Goal: Task Accomplishment & Management: Use online tool/utility

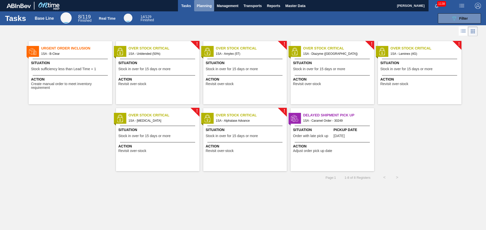
click at [201, 5] on span "Planning" at bounding box center [204, 6] width 15 height 6
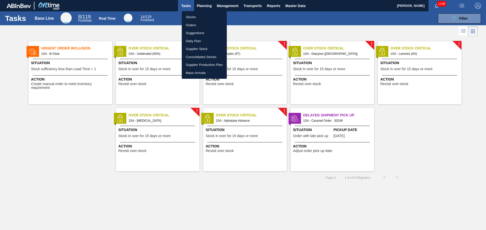
click at [192, 15] on li "Stocks" at bounding box center [204, 17] width 45 height 8
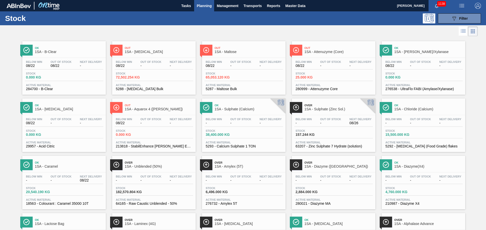
click at [149, 53] on span "1SA - [MEDICAL_DATA]" at bounding box center [159, 52] width 68 height 4
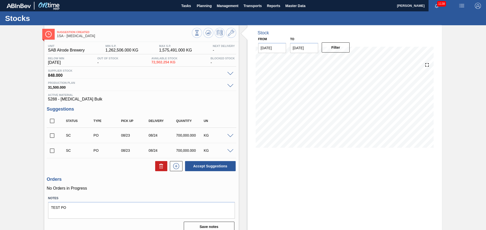
click at [53, 151] on input "checkbox" at bounding box center [52, 151] width 11 height 11
checkbox input "true"
click at [52, 136] on input "checkbox" at bounding box center [52, 136] width 11 height 11
click at [159, 170] on button at bounding box center [161, 166] width 12 height 10
checkbox input "false"
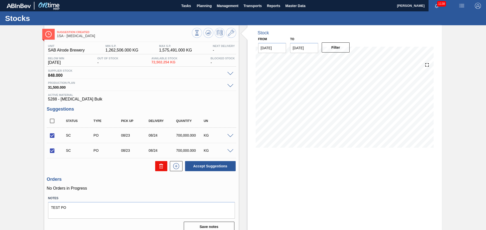
checkbox input "false"
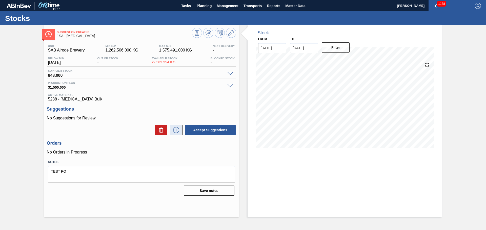
click at [177, 131] on icon at bounding box center [176, 130] width 8 height 6
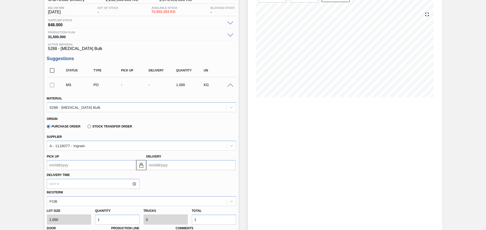
scroll to position [25, 0]
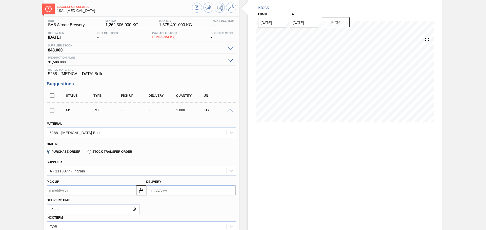
click at [169, 191] on input "Delivery" at bounding box center [190, 191] width 89 height 10
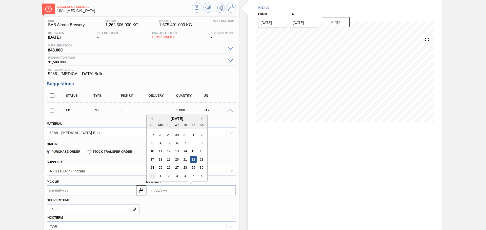
click at [153, 177] on div "31" at bounding box center [152, 176] width 7 height 7
type up3161933166 "[DATE]"
type input "[DATE]"
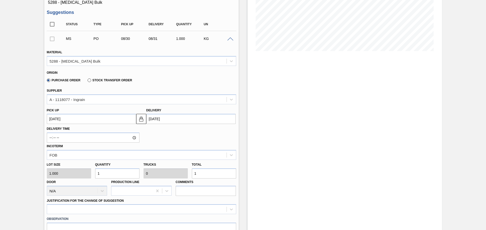
scroll to position [101, 0]
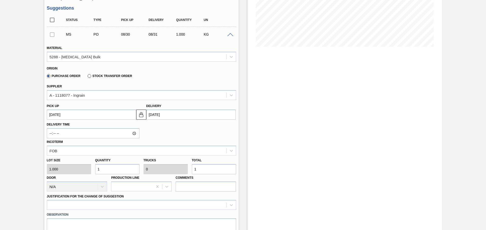
click at [199, 170] on input "1" at bounding box center [214, 169] width 44 height 10
type input "7"
type input "70"
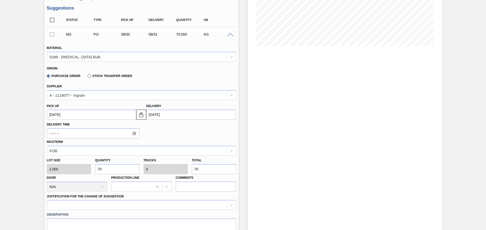
type input "700"
type input "0.001"
type input "700"
type input "7,000"
type input "0.01"
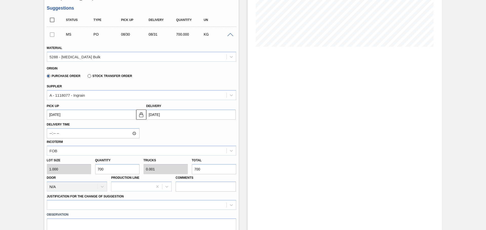
type input "7,000"
type input "70,000"
type input "0.1"
type input "70,000"
type input "700,000"
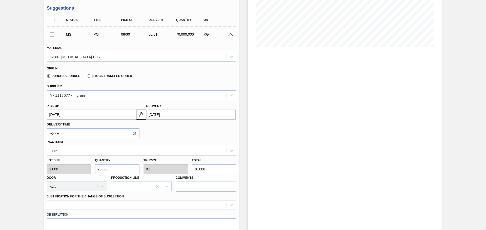
type input "1"
type input "700,000"
click at [230, 207] on div at bounding box center [141, 205] width 189 height 10
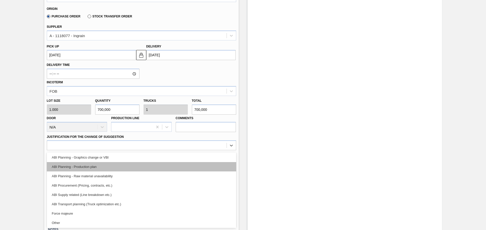
scroll to position [51, 0]
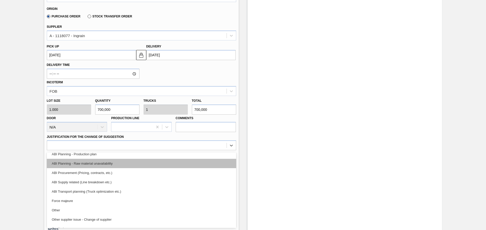
click at [84, 165] on div "ABI Planning - Raw material unavailability" at bounding box center [141, 163] width 189 height 9
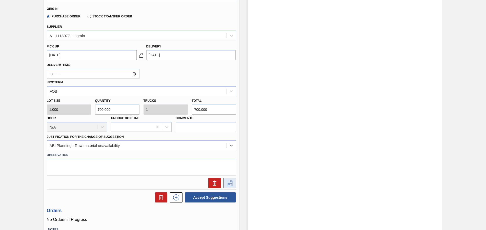
click at [232, 184] on icon at bounding box center [230, 183] width 8 height 6
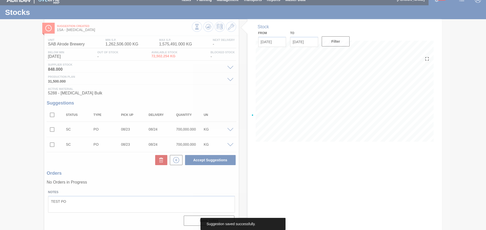
scroll to position [6, 0]
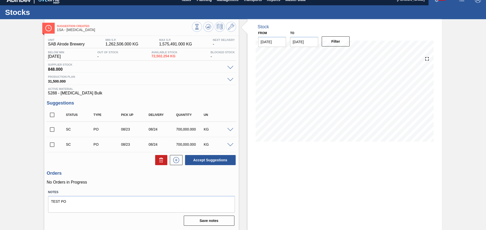
click at [228, 130] on span at bounding box center [230, 130] width 6 height 4
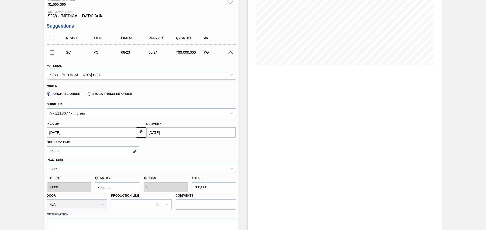
scroll to position [60, 0]
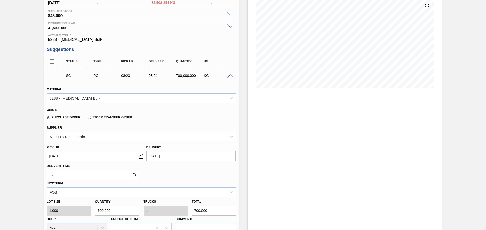
click at [230, 76] on span at bounding box center [230, 77] width 6 height 4
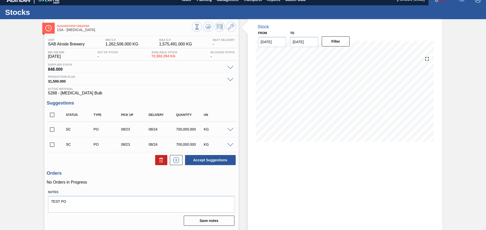
scroll to position [6, 0]
click at [53, 129] on input "checkbox" at bounding box center [52, 129] width 11 height 11
checkbox input "true"
click at [50, 145] on input "checkbox" at bounding box center [52, 145] width 11 height 11
checkbox input "true"
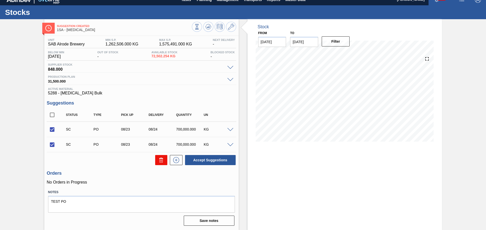
click at [158, 161] on icon at bounding box center [161, 160] width 6 height 6
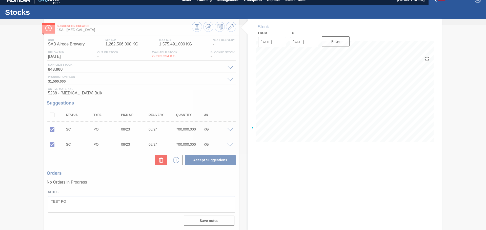
scroll to position [0, 0]
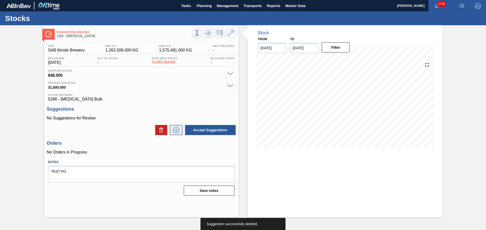
click at [173, 128] on icon at bounding box center [176, 130] width 8 height 6
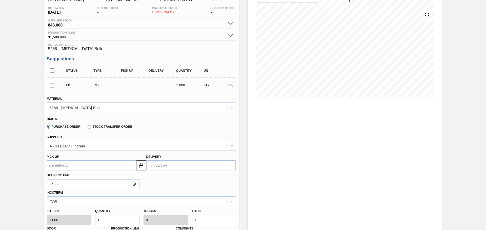
scroll to position [51, 0]
click at [169, 164] on input "Delivery" at bounding box center [190, 165] width 89 height 10
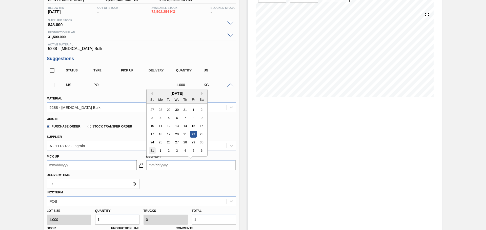
click at [153, 152] on div "31" at bounding box center [152, 150] width 7 height 7
type up3161960174 "[DATE]"
type input "[DATE]"
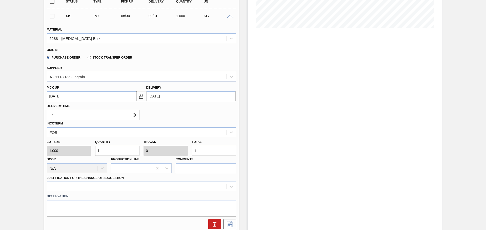
scroll to position [126, 0]
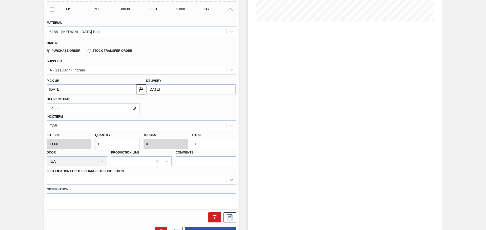
click at [229, 180] on div at bounding box center [141, 180] width 189 height 10
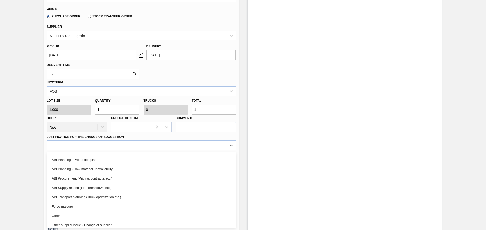
scroll to position [51, 0]
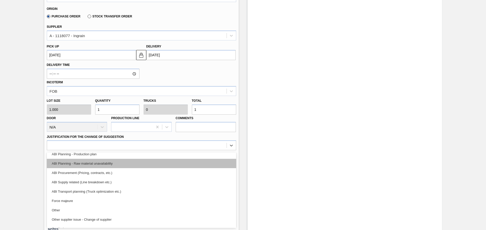
click at [89, 163] on div "ABI Planning - Raw material unavailability" at bounding box center [141, 163] width 189 height 9
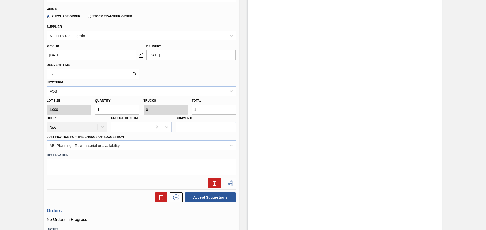
click at [204, 111] on input "1" at bounding box center [214, 110] width 44 height 10
type input "0"
type input "7"
type input "70"
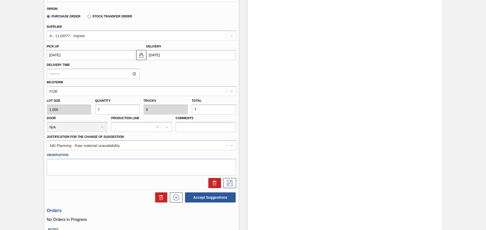
type input "70"
type input "700"
type input "0.001"
type input "700"
type input "7,000"
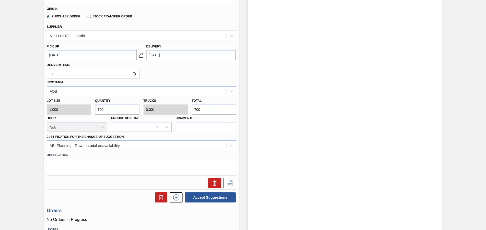
type input "0.01"
type input "7,000"
type input "70,000"
type input "0.1"
type input "70,000"
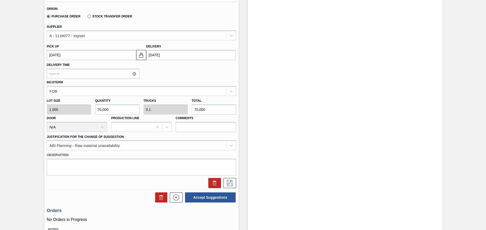
type input "700,000"
type input "1"
type input "700,000"
click at [228, 182] on icon at bounding box center [230, 183] width 8 height 6
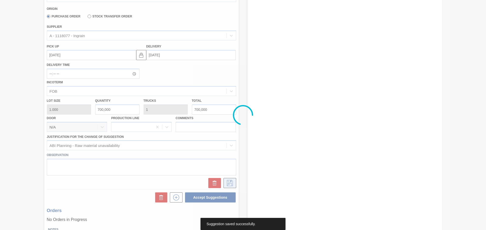
scroll to position [0, 0]
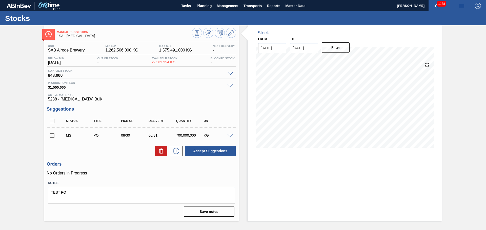
click at [51, 136] on input "checkbox" at bounding box center [52, 136] width 11 height 11
checkbox input "true"
click at [201, 152] on button "Accept Suggestions" at bounding box center [210, 151] width 51 height 10
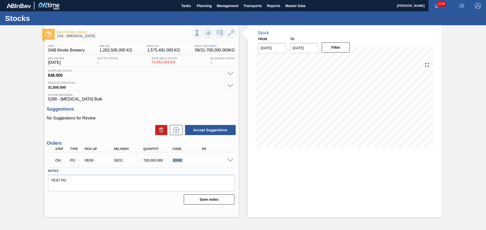
drag, startPoint x: 173, startPoint y: 161, endPoint x: 182, endPoint y: 161, distance: 9.4
click at [182, 161] on div "30992" at bounding box center [187, 161] width 33 height 4
copy div "30992"
click at [203, 4] on span "Planning" at bounding box center [204, 6] width 15 height 6
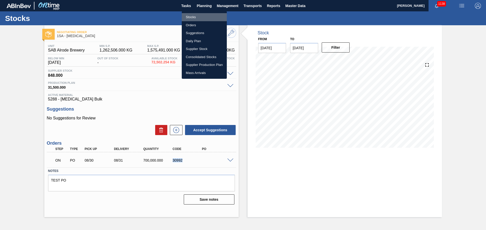
click at [195, 16] on li "Stocks" at bounding box center [204, 17] width 45 height 8
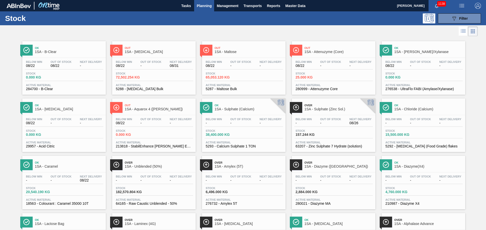
click at [238, 54] on div "Out 1SA - Maltose" at bounding box center [248, 50] width 68 height 11
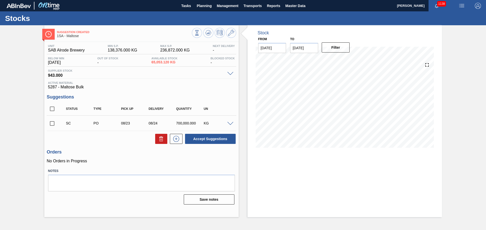
click at [51, 124] on input "checkbox" at bounding box center [52, 123] width 11 height 11
click at [0, 0] on icon at bounding box center [0, 0] width 0 height 0
checkbox input "false"
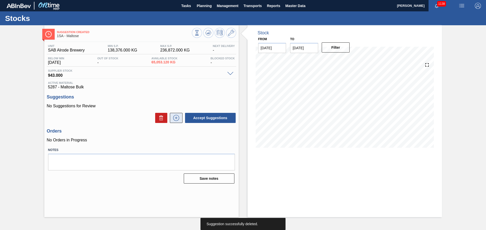
click at [177, 119] on icon at bounding box center [176, 118] width 8 height 6
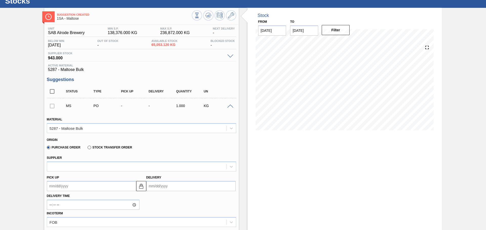
scroll to position [25, 0]
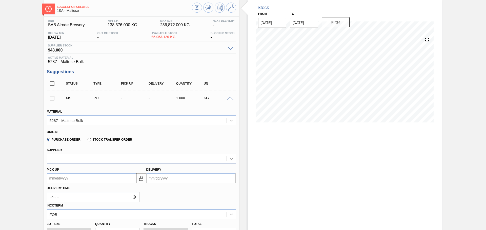
click at [231, 160] on icon at bounding box center [231, 159] width 5 height 5
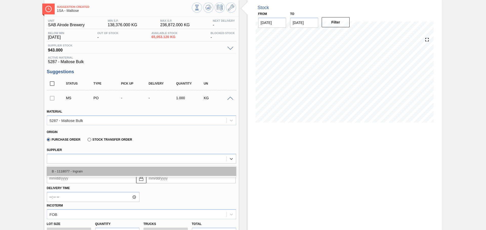
click at [99, 172] on div "B - 1118077 - Ingrain" at bounding box center [141, 171] width 189 height 9
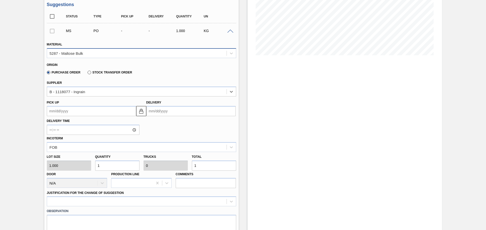
scroll to position [101, 0]
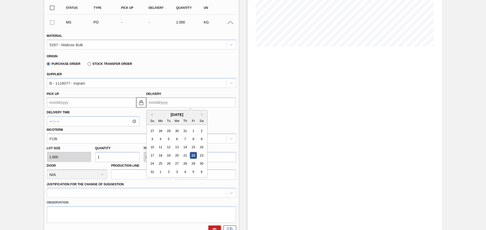
click at [171, 105] on input "Delivery" at bounding box center [190, 103] width 89 height 10
click at [152, 173] on div "31" at bounding box center [152, 172] width 7 height 7
type up3161975913 "[DATE]"
type input "[DATE]"
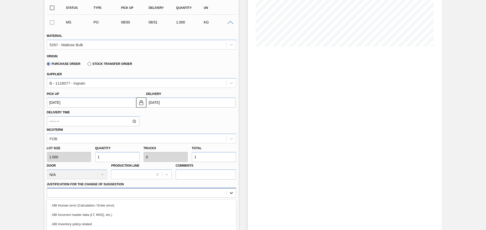
click at [232, 193] on div "option ABI Human error (Calculation / Enter error) focused, 1 of 18. 18 results…" at bounding box center [141, 193] width 189 height 10
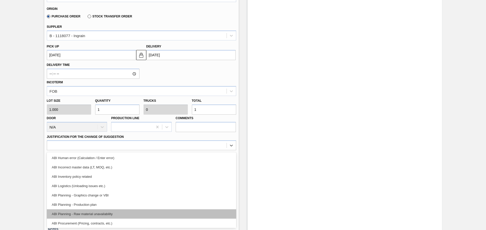
click at [103, 215] on div "ABI Planning - Raw material unavailability" at bounding box center [141, 214] width 189 height 9
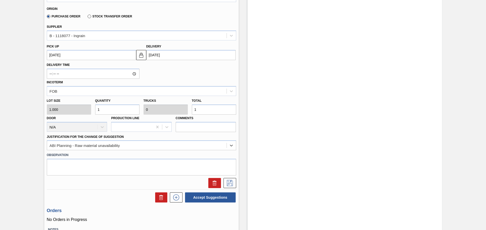
click at [207, 109] on input "1" at bounding box center [214, 110] width 44 height 10
type input "0"
type input "7"
type input "70"
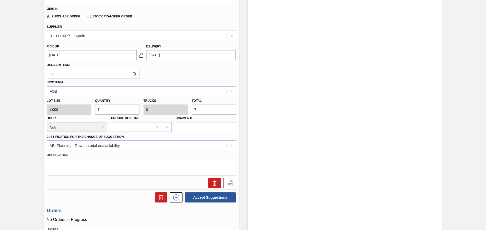
type input "0.002"
type input "70"
type input "700"
type input "0.022"
type input "700"
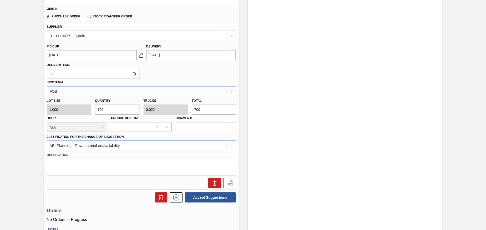
type input "7,000"
type input "0.219"
type input "7,000"
type input "70,000"
type input "2.188"
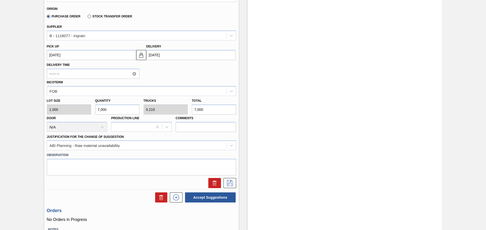
type input "70,000"
type input "700,000"
type input "21.875"
type input "700,000"
click at [227, 184] on icon at bounding box center [230, 183] width 6 height 6
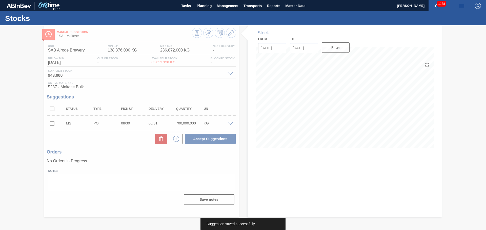
scroll to position [0, 0]
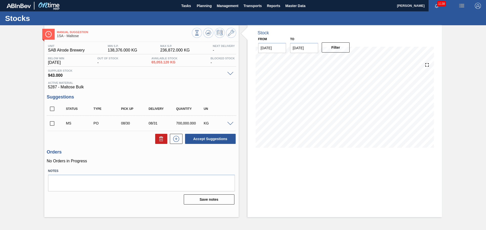
click at [52, 123] on input "checkbox" at bounding box center [52, 123] width 11 height 11
checkbox input "true"
click at [202, 139] on button "Accept Suggestions" at bounding box center [210, 139] width 51 height 10
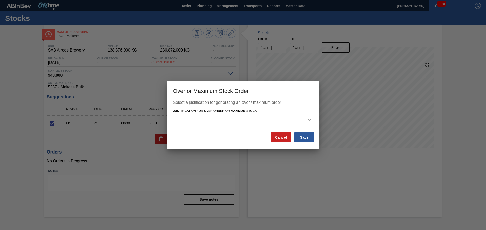
click at [311, 119] on icon at bounding box center [309, 119] width 5 height 5
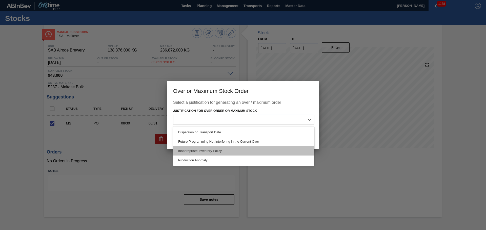
click at [203, 152] on div "Inappropriate Inventory Policy" at bounding box center [243, 150] width 141 height 9
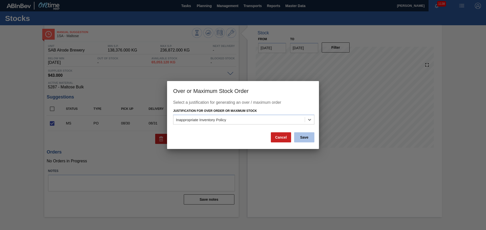
click at [300, 137] on button "Save" at bounding box center [304, 138] width 20 height 10
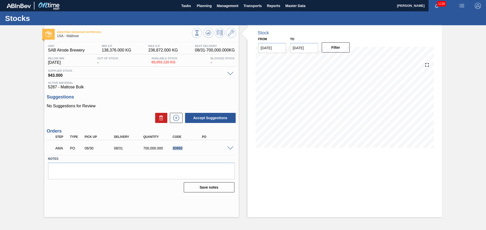
drag, startPoint x: 173, startPoint y: 148, endPoint x: 181, endPoint y: 149, distance: 8.9
click at [181, 149] on div "30993" at bounding box center [187, 148] width 33 height 4
copy div "30993"
click at [202, 6] on span "Planning" at bounding box center [204, 6] width 15 height 6
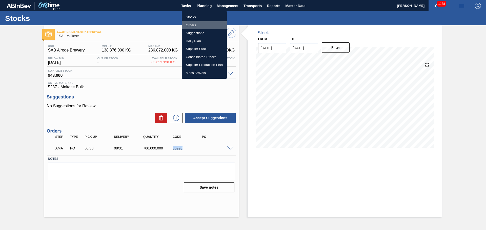
click at [196, 25] on li "Orders" at bounding box center [204, 25] width 45 height 8
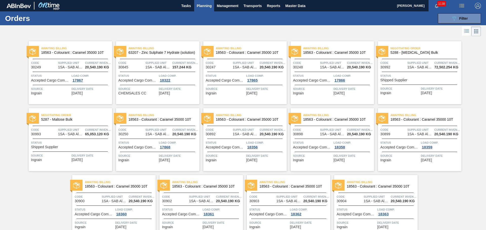
click at [412, 79] on div "Status Shipped Supplier" at bounding box center [420, 77] width 80 height 9
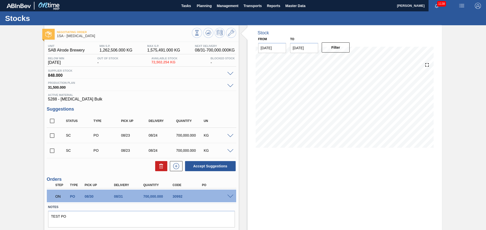
scroll to position [15, 0]
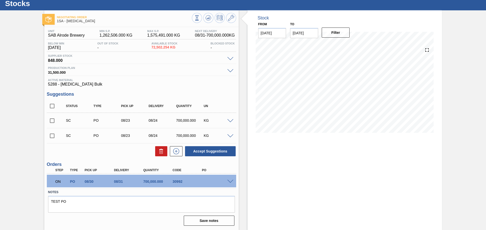
click at [230, 182] on span at bounding box center [230, 182] width 6 height 4
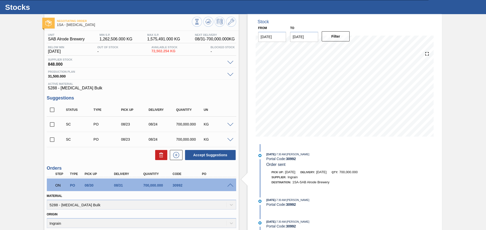
scroll to position [0, 0]
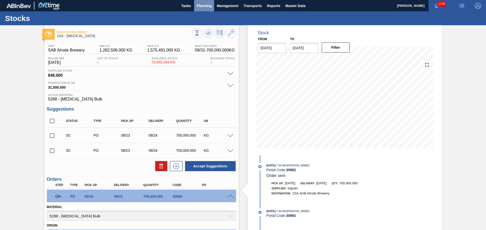
click at [205, 5] on span "Planning" at bounding box center [204, 6] width 15 height 6
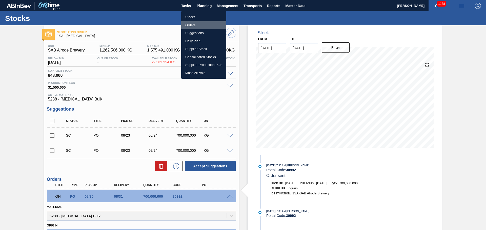
click at [190, 25] on li "Orders" at bounding box center [203, 25] width 45 height 8
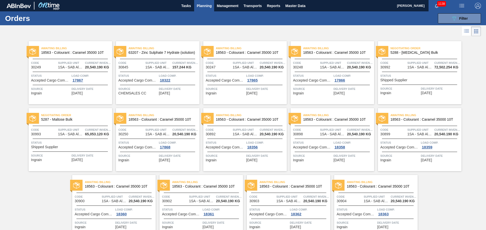
click at [59, 141] on span "Status" at bounding box center [71, 142] width 80 height 5
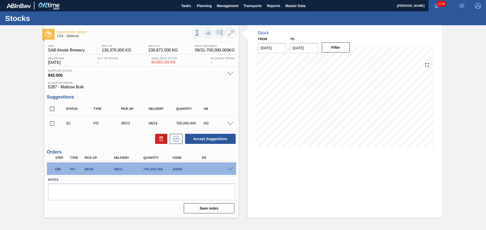
click at [232, 168] on span at bounding box center [230, 170] width 6 height 4
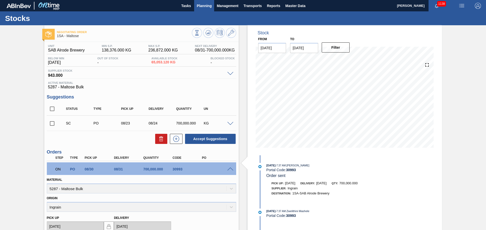
click at [205, 5] on span "Planning" at bounding box center [204, 6] width 15 height 6
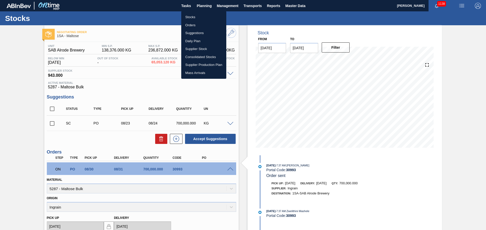
click at [199, 25] on li "Orders" at bounding box center [203, 25] width 45 height 8
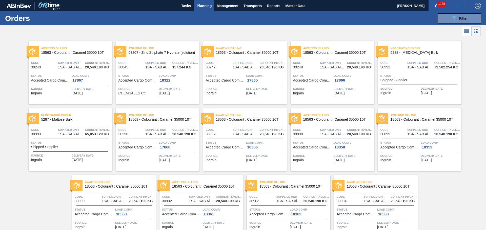
click at [397, 74] on span "Status" at bounding box center [420, 75] width 80 height 5
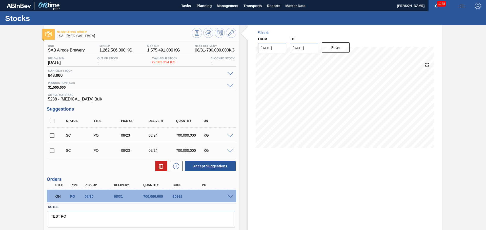
click at [230, 196] on span at bounding box center [230, 197] width 6 height 4
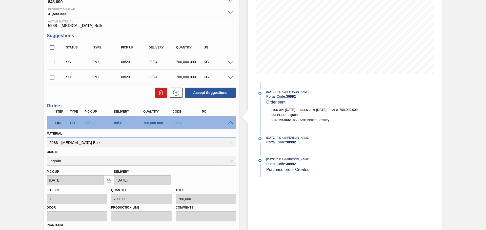
scroll to position [62, 0]
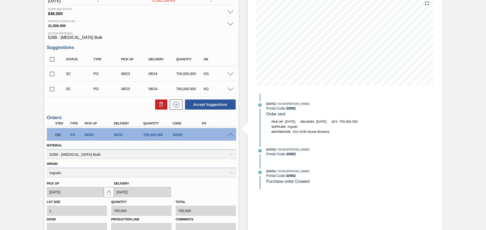
click at [230, 133] on div at bounding box center [231, 135] width 10 height 4
click at [228, 134] on span at bounding box center [230, 135] width 6 height 4
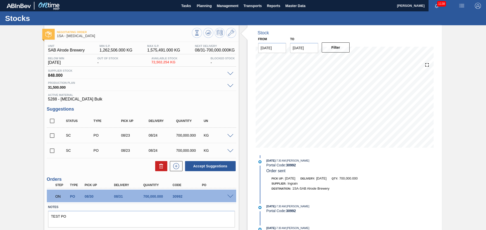
scroll to position [6, 0]
click at [201, 7] on span "Planning" at bounding box center [204, 6] width 15 height 6
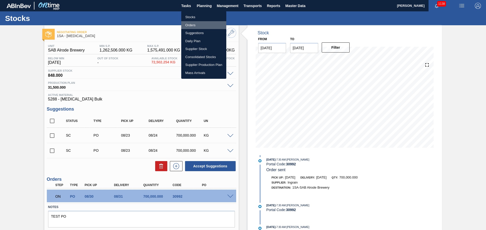
click at [191, 25] on li "Orders" at bounding box center [203, 25] width 45 height 8
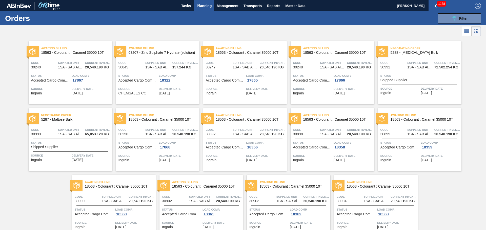
click at [68, 144] on span "Status" at bounding box center [71, 142] width 80 height 5
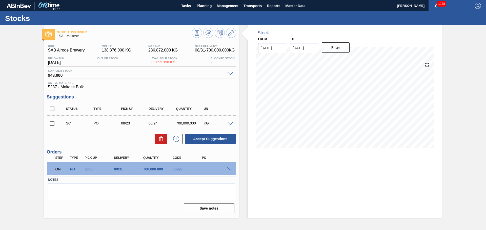
click at [233, 168] on div at bounding box center [231, 169] width 10 height 4
click at [231, 168] on span at bounding box center [230, 170] width 6 height 4
